Goal: Navigation & Orientation: Find specific page/section

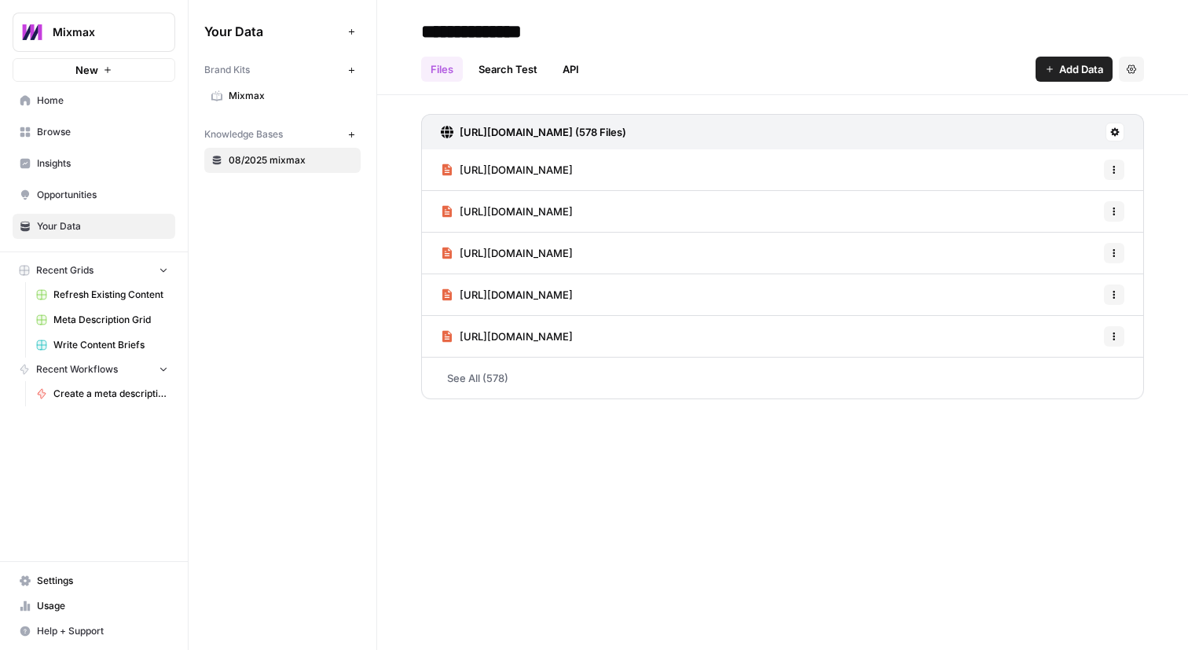
click at [82, 40] on span "Mixmax" at bounding box center [100, 32] width 95 height 16
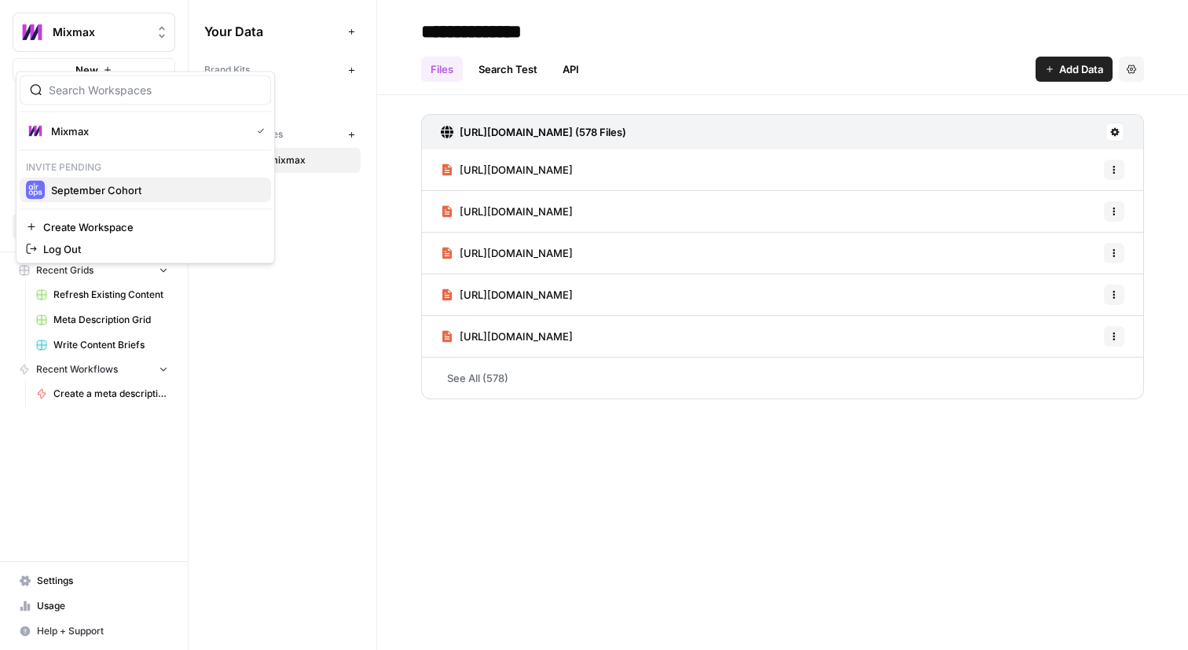
click at [101, 198] on span "September Cohort" at bounding box center [154, 190] width 207 height 16
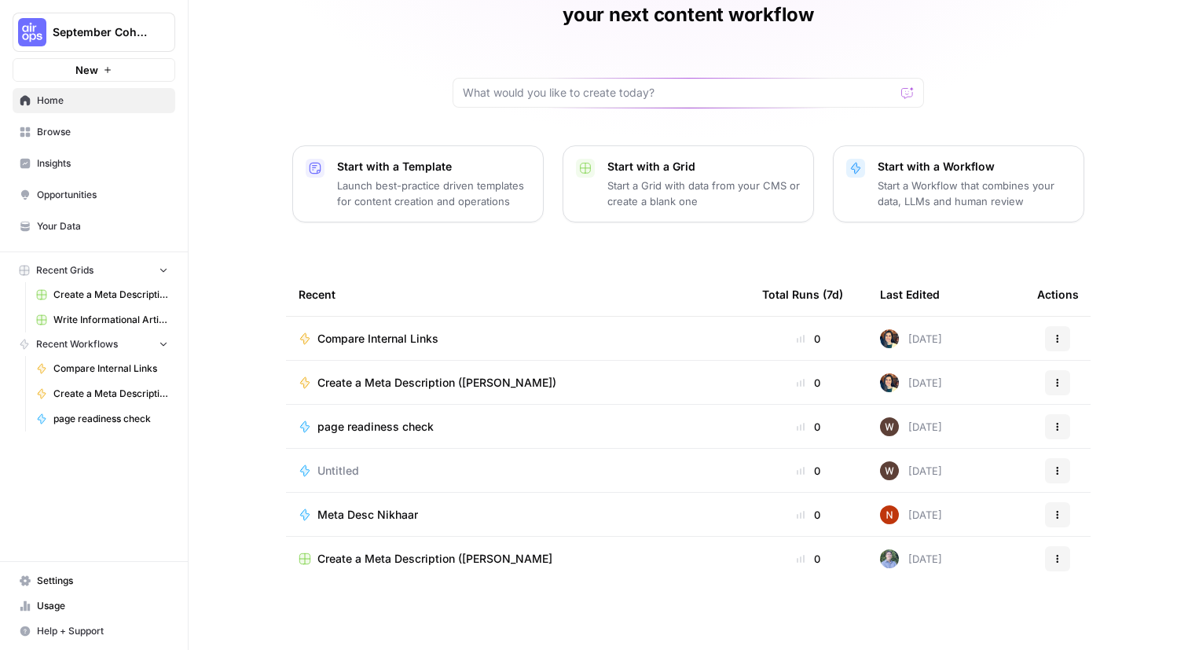
scroll to position [327, 0]
